Goal: Find specific page/section: Find specific page/section

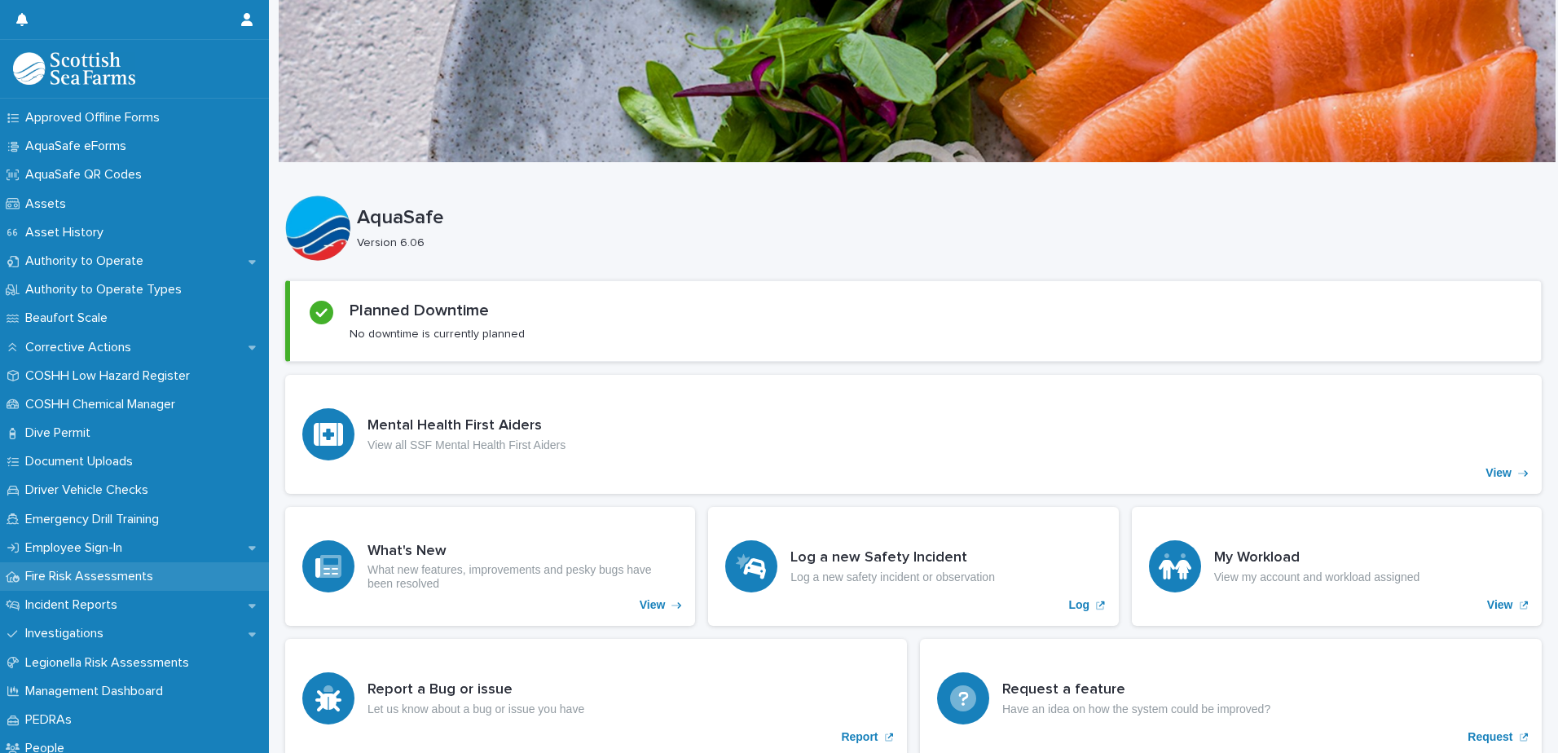
scroll to position [244, 0]
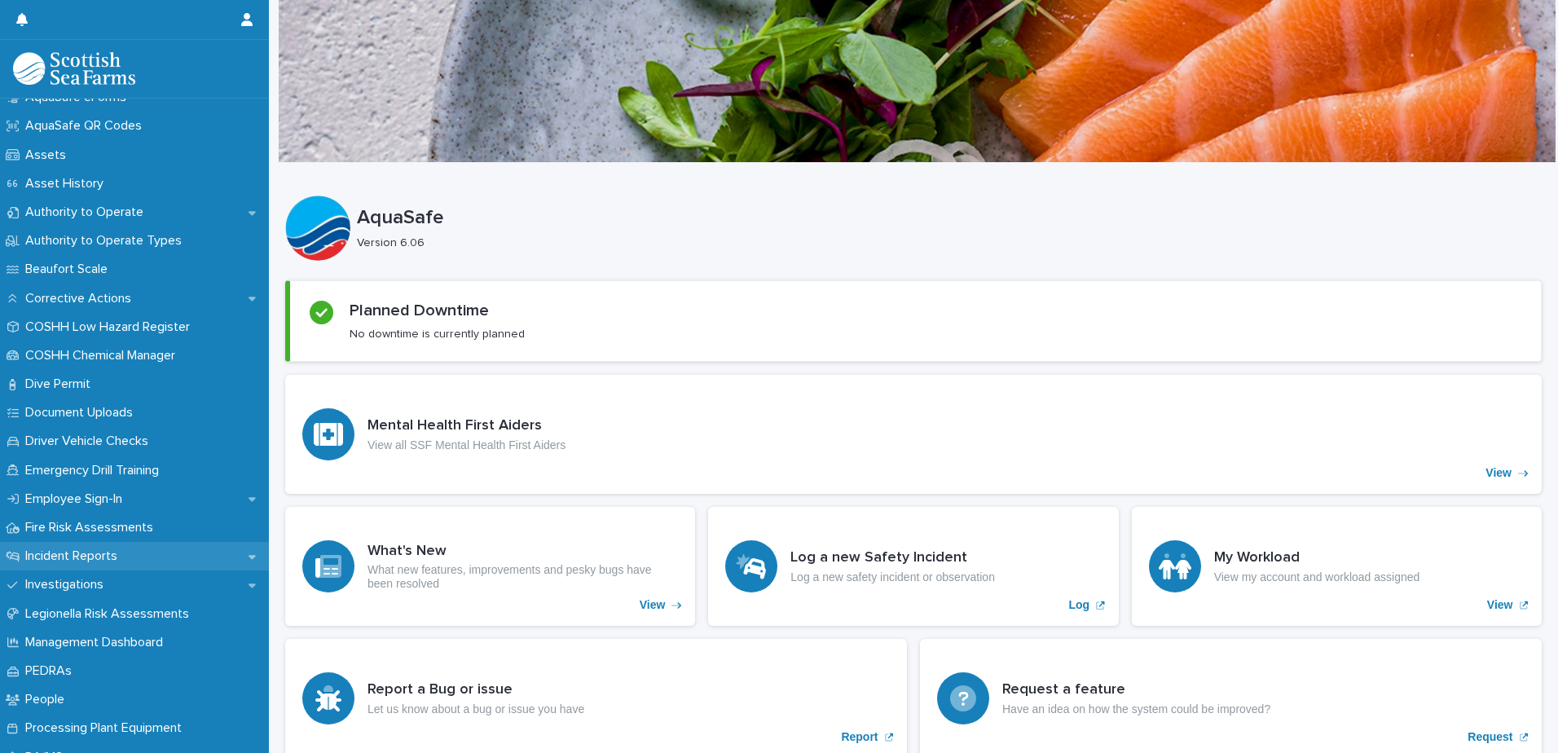
click at [119, 552] on p "Incident Reports" at bounding box center [75, 555] width 112 height 15
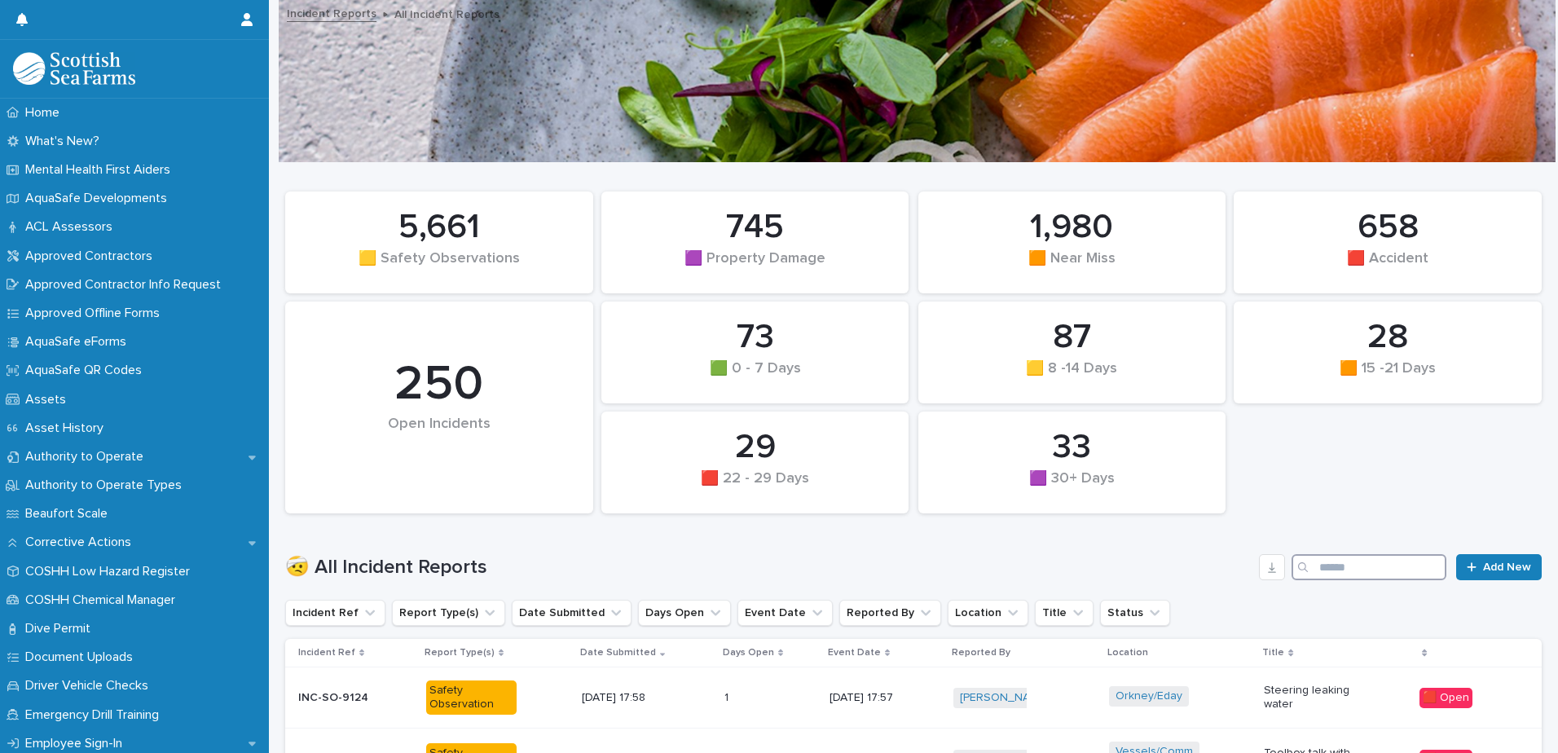
click at [1370, 563] on input "Search" at bounding box center [1369, 567] width 155 height 26
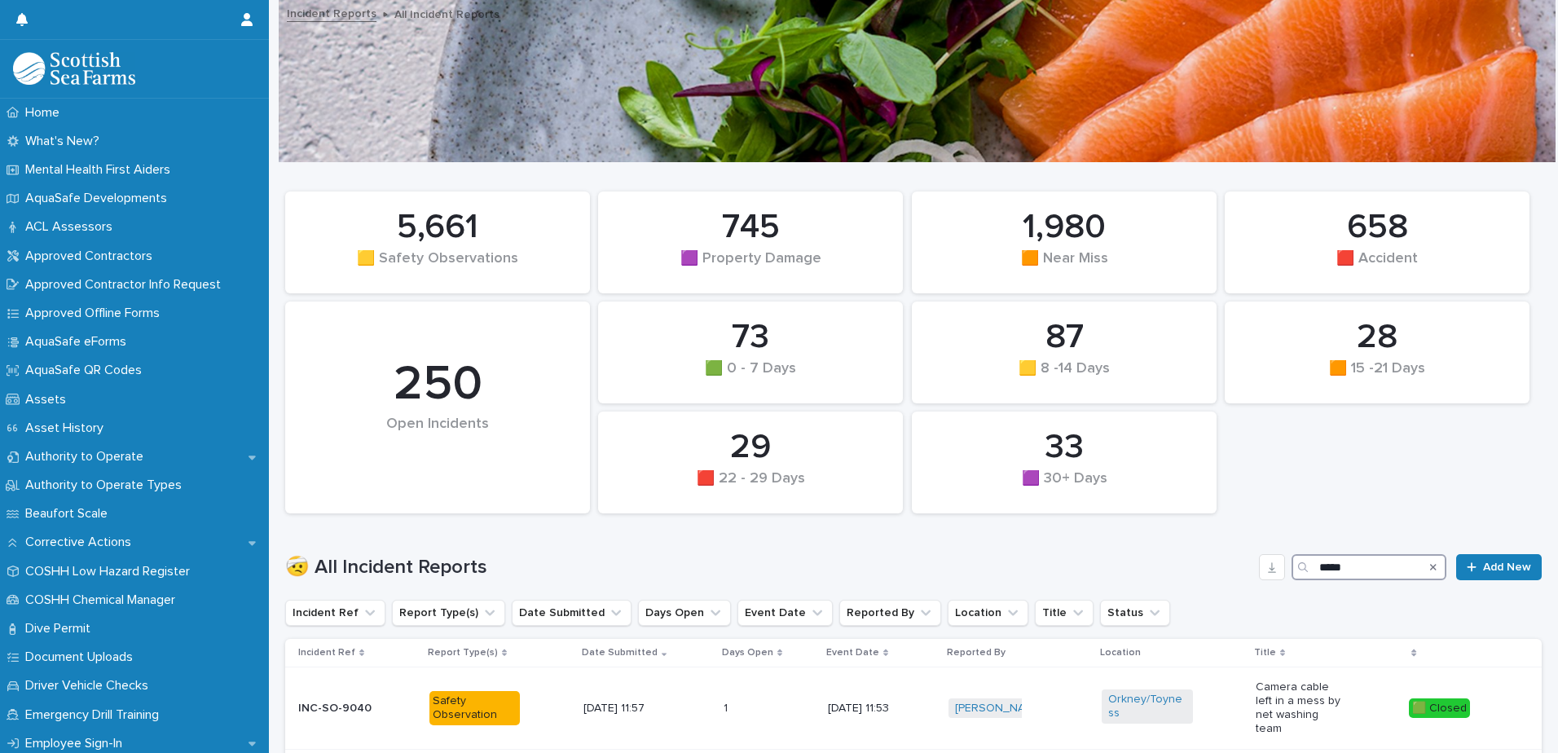
type input "*****"
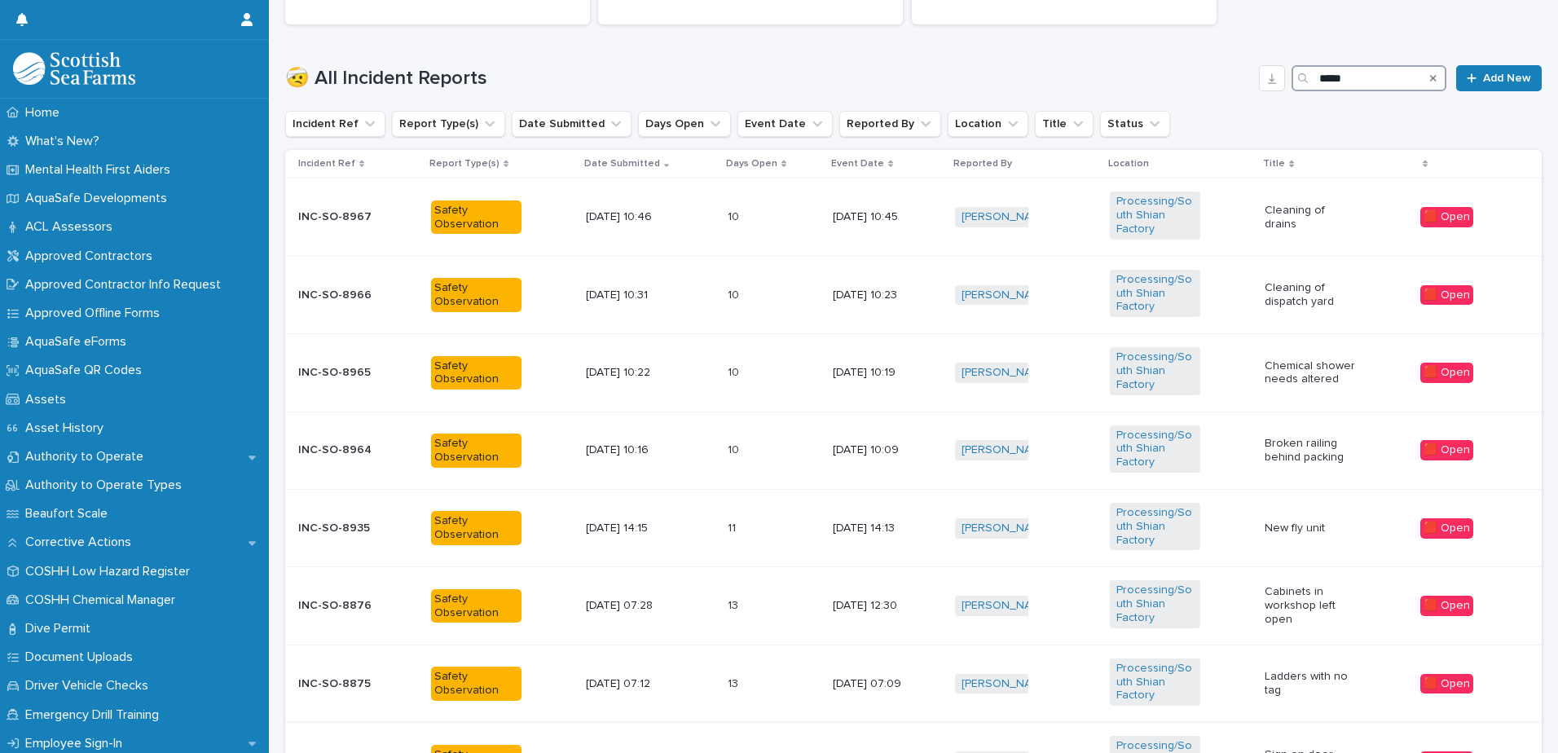
scroll to position [843, 0]
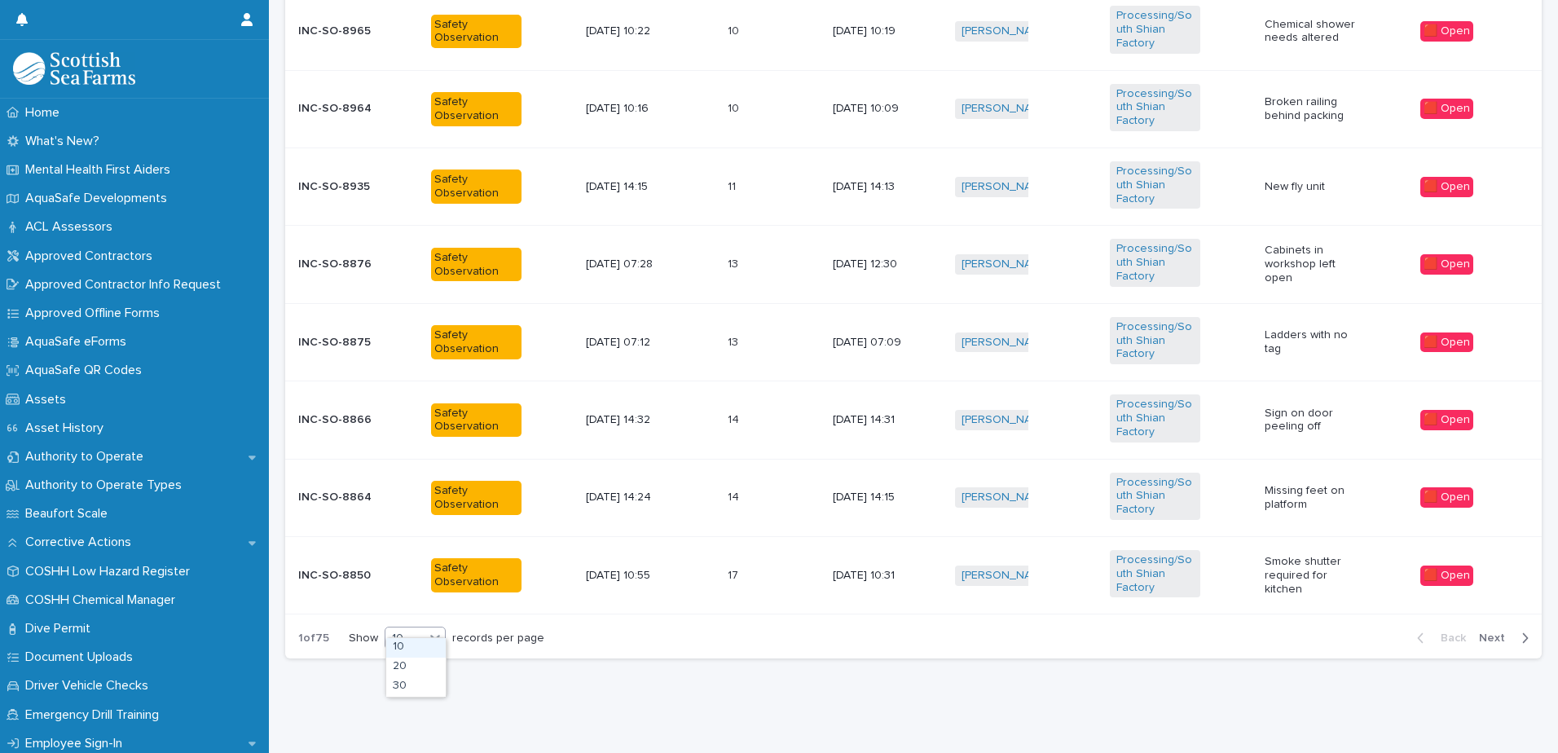
click at [425, 632] on div at bounding box center [435, 638] width 20 height 21
click at [421, 687] on div "30" at bounding box center [415, 687] width 59 height 20
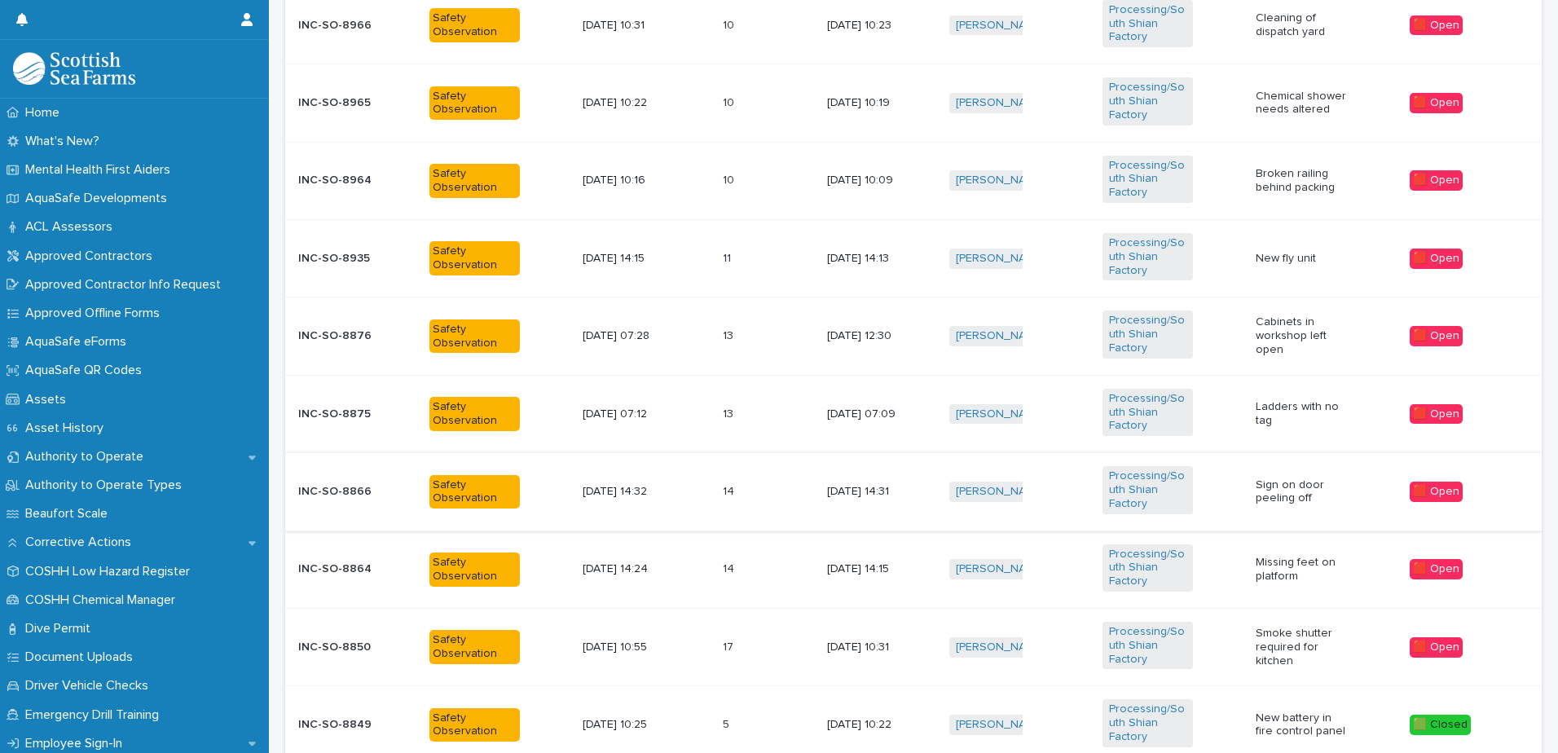
scroll to position [517, 0]
